Goal: Task Accomplishment & Management: Use online tool/utility

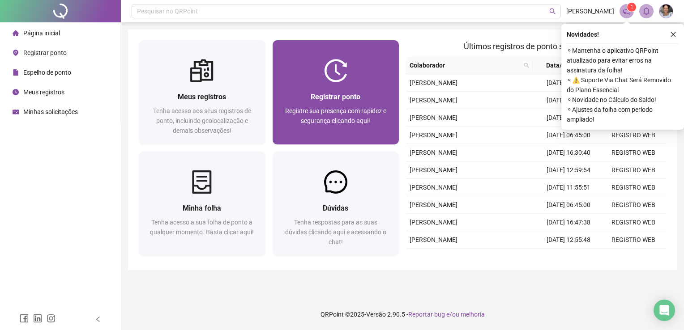
click at [351, 87] on div "Registrar ponto Registre sua presença com rapidez e segurança clicando aqui!" at bounding box center [335, 113] width 127 height 62
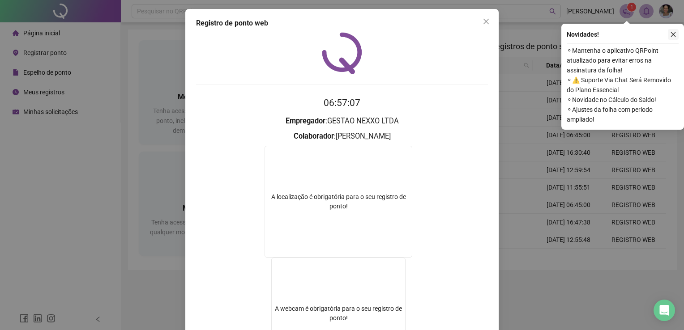
click at [676, 37] on button "button" at bounding box center [673, 34] width 11 height 11
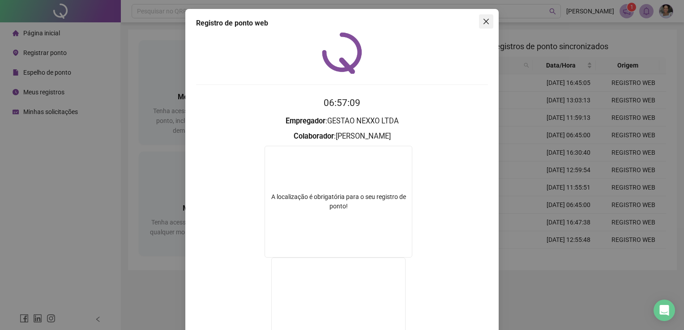
click at [485, 19] on icon "close" at bounding box center [485, 21] width 7 height 7
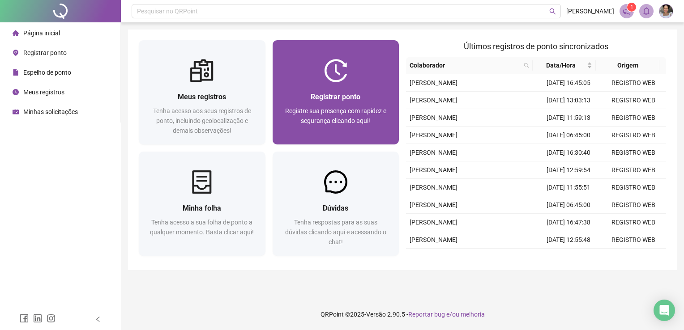
click at [319, 90] on div "Registrar ponto Registre sua presença com rapidez e segurança clicando aqui!" at bounding box center [335, 113] width 127 height 62
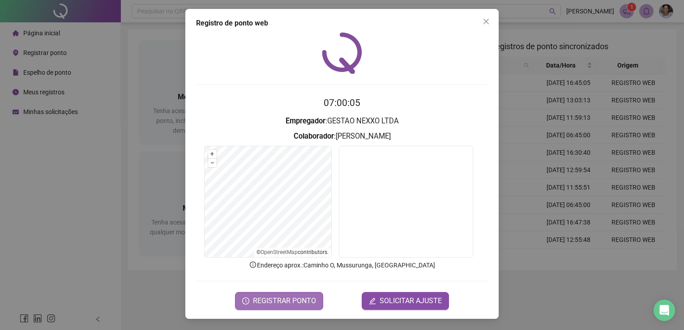
click at [267, 298] on span "REGISTRAR PONTO" at bounding box center [284, 301] width 63 height 11
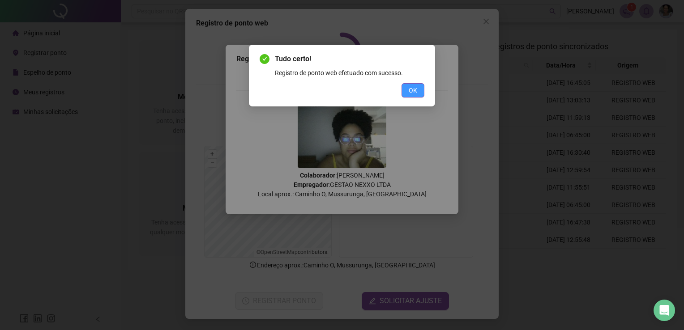
click at [408, 96] on button "OK" at bounding box center [412, 90] width 23 height 14
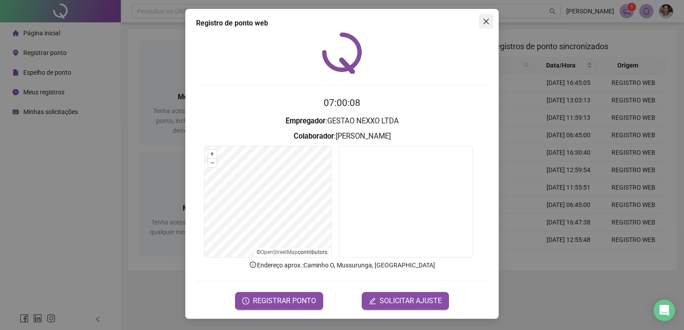
click at [485, 18] on icon "close" at bounding box center [485, 21] width 7 height 7
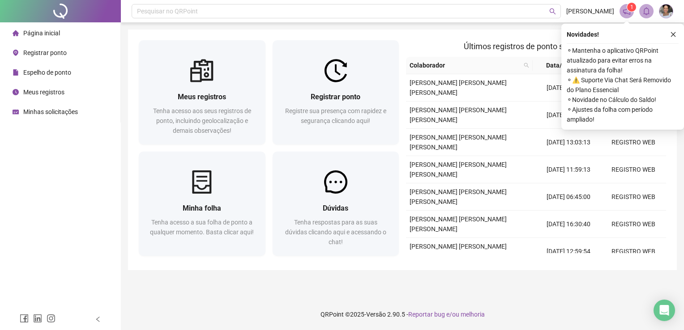
click at [680, 37] on div "Novidades ! ⚬ Mantenha o aplicativo QRPoint atualizado para evitar erros na ass…" at bounding box center [622, 77] width 123 height 106
click at [677, 35] on button "button" at bounding box center [673, 34] width 11 height 11
